Goal: Information Seeking & Learning: Learn about a topic

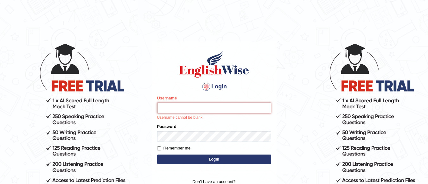
type input "Lovely_sidhu10"
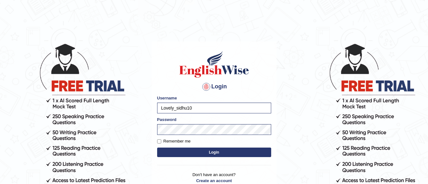
click at [202, 149] on button "Login" at bounding box center [214, 153] width 114 height 10
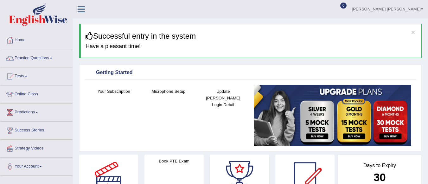
click at [21, 72] on link "Tests" at bounding box center [36, 75] width 72 height 16
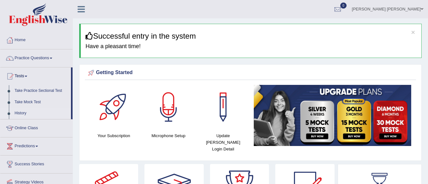
click at [29, 111] on link "History" at bounding box center [41, 113] width 59 height 11
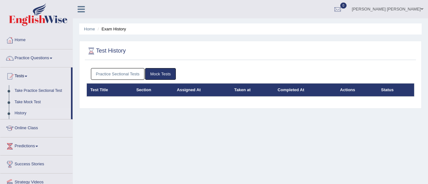
click at [117, 72] on link "Practice Sectional Tests" at bounding box center [118, 74] width 54 height 12
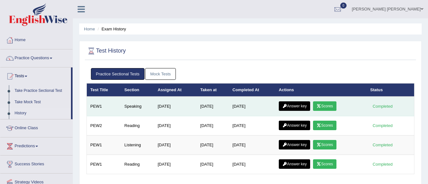
click at [290, 109] on link "Answer key" at bounding box center [294, 106] width 31 height 10
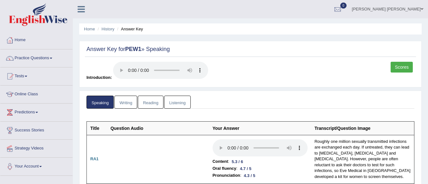
click at [131, 103] on link "Writing" at bounding box center [125, 102] width 23 height 13
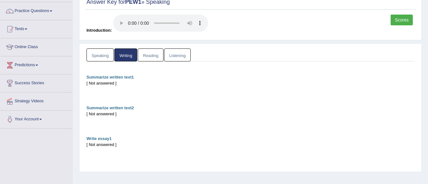
scroll to position [48, 0]
click at [151, 56] on link "Reading" at bounding box center [150, 54] width 25 height 13
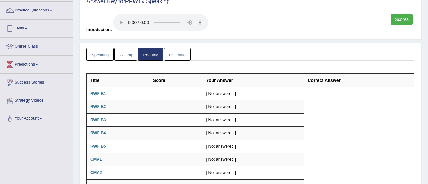
click at [167, 54] on link "Listening" at bounding box center [177, 54] width 27 height 13
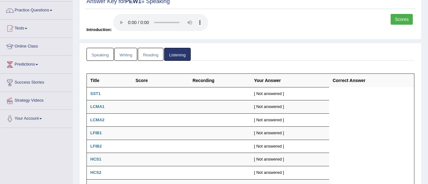
click at [399, 16] on link "Scores" at bounding box center [401, 19] width 22 height 11
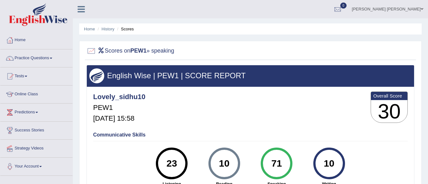
click at [27, 78] on link "Tests" at bounding box center [36, 75] width 72 height 16
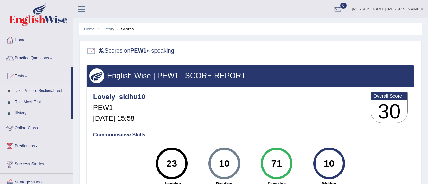
click at [27, 90] on link "Take Practice Sectional Test" at bounding box center [41, 90] width 59 height 11
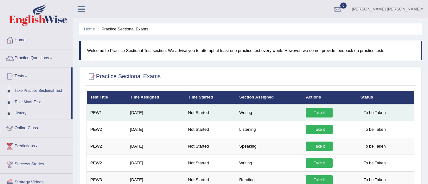
click at [316, 112] on link "Take it" at bounding box center [319, 113] width 27 height 10
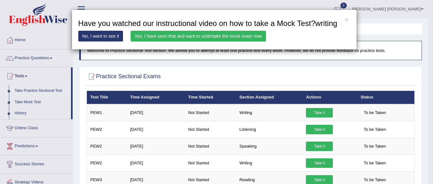
click at [252, 32] on link "Yes, I have seen that and want to undertake the mock exam now" at bounding box center [197, 36] width 135 height 11
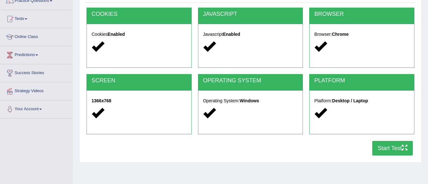
scroll to position [59, 0]
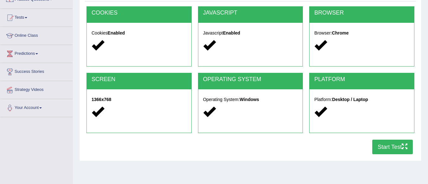
click at [388, 144] on button "Start Test" at bounding box center [392, 147] width 41 height 15
